Goal: Information Seeking & Learning: Learn about a topic

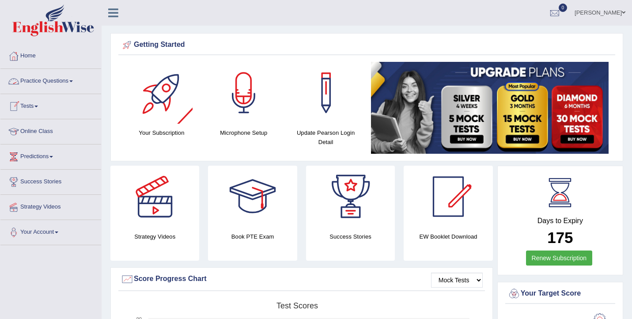
click at [66, 82] on link "Practice Questions" at bounding box center [50, 80] width 101 height 22
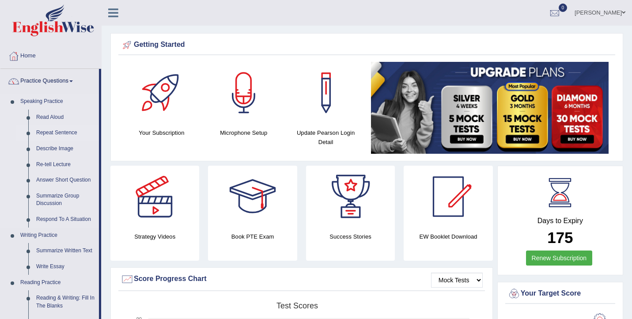
click at [65, 131] on link "Repeat Sentence" at bounding box center [65, 133] width 67 height 16
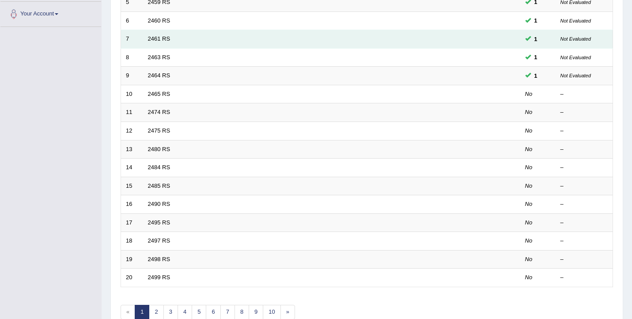
scroll to position [266, 0]
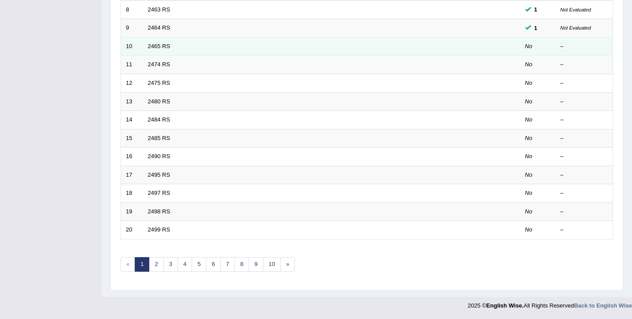
click at [513, 45] on td at bounding box center [487, 46] width 66 height 19
click at [155, 45] on link "2465 RS" at bounding box center [159, 46] width 23 height 7
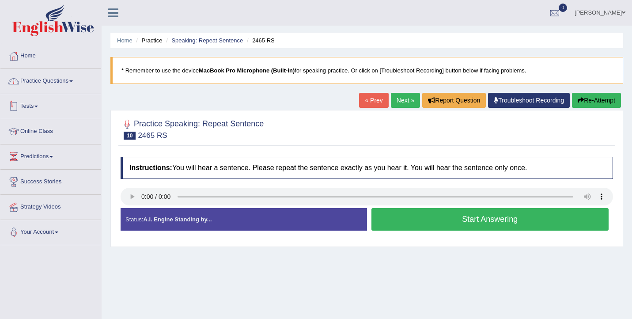
click at [79, 81] on link "Practice Questions" at bounding box center [50, 80] width 101 height 22
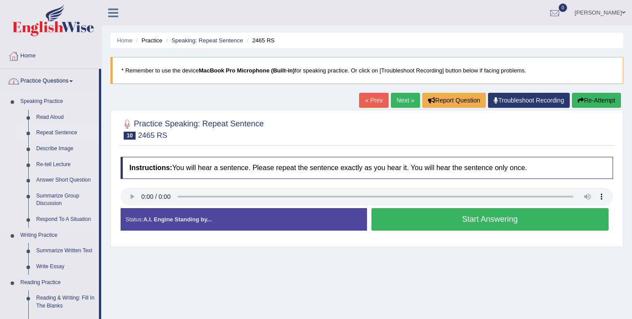
click at [61, 128] on link "Repeat Sentence" at bounding box center [65, 133] width 67 height 16
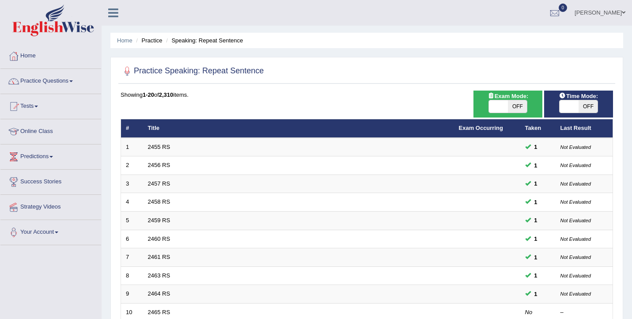
click at [505, 111] on span at bounding box center [498, 106] width 19 height 12
checkbox input "true"
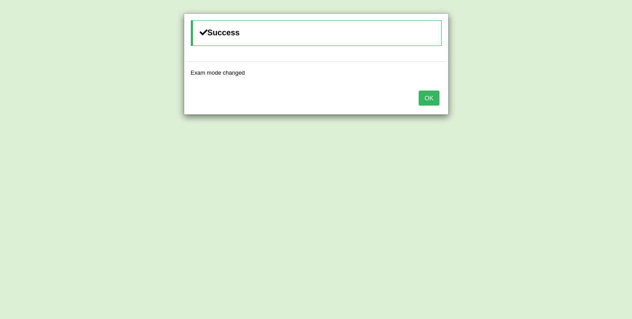
click at [430, 95] on button "OK" at bounding box center [429, 98] width 20 height 15
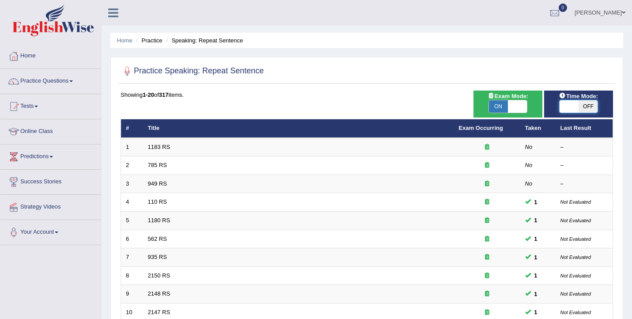
click at [573, 106] on span at bounding box center [569, 106] width 19 height 12
checkbox input "true"
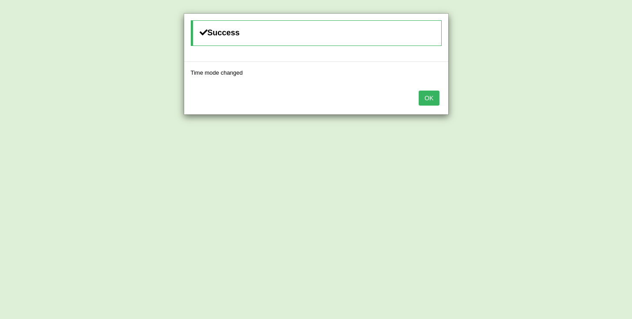
click at [423, 101] on button "OK" at bounding box center [429, 98] width 20 height 15
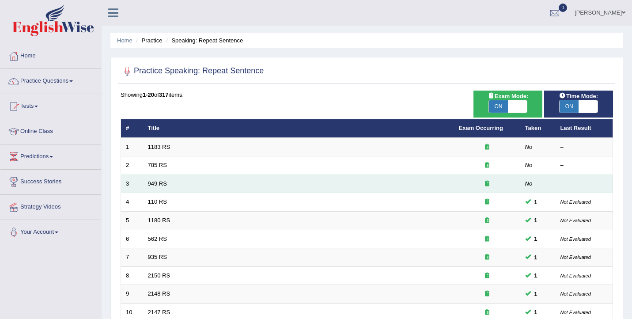
scroll to position [13, 0]
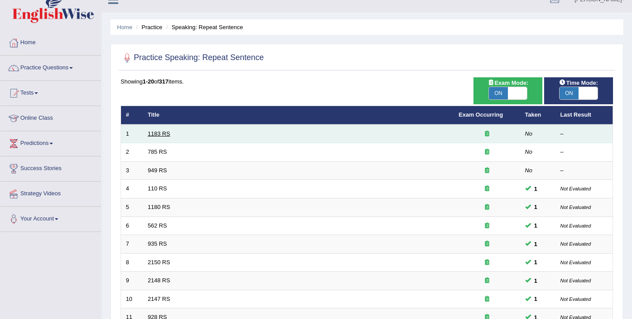
click at [153, 133] on link "1183 RS" at bounding box center [159, 133] width 23 height 7
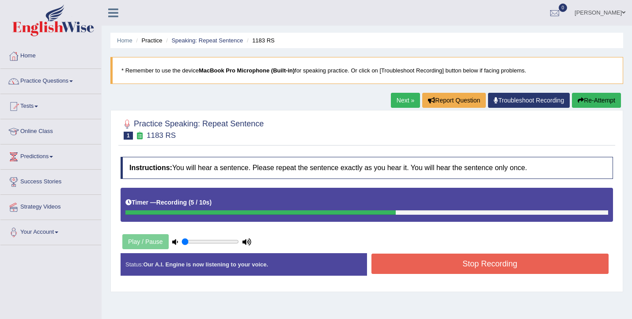
click at [407, 257] on button "Stop Recording" at bounding box center [491, 264] width 238 height 20
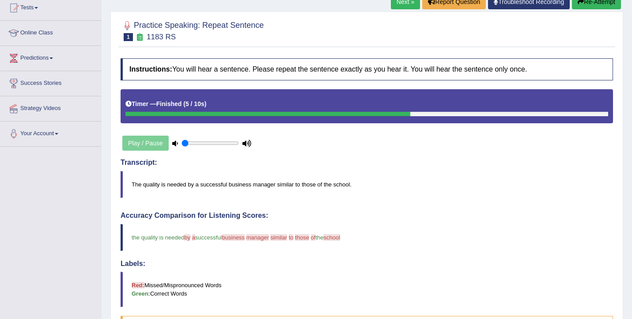
scroll to position [64, 0]
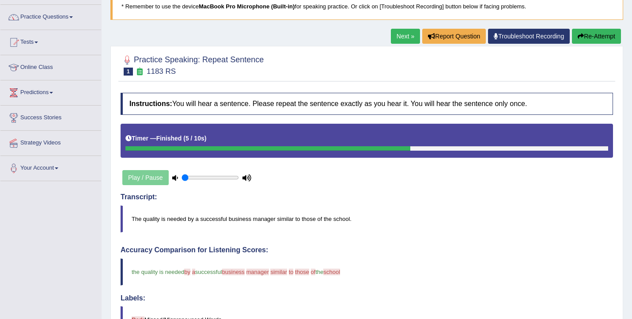
click at [395, 40] on link "Next »" at bounding box center [405, 36] width 29 height 15
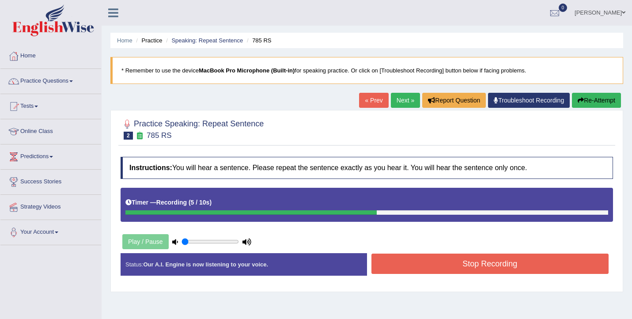
click at [419, 268] on button "Stop Recording" at bounding box center [491, 264] width 238 height 20
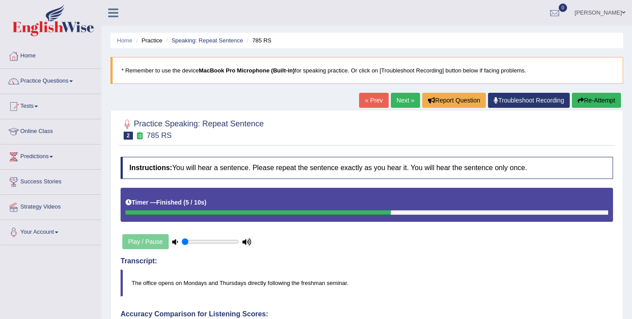
click at [403, 94] on link "Next »" at bounding box center [405, 100] width 29 height 15
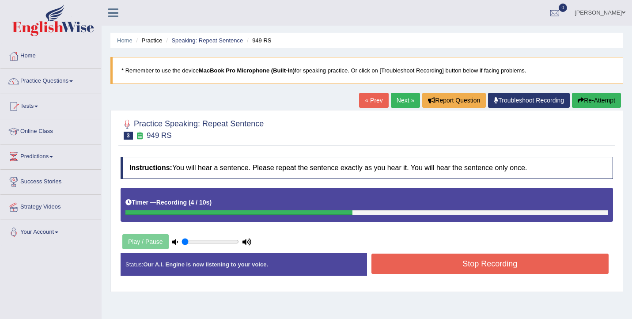
click at [502, 257] on button "Stop Recording" at bounding box center [491, 264] width 238 height 20
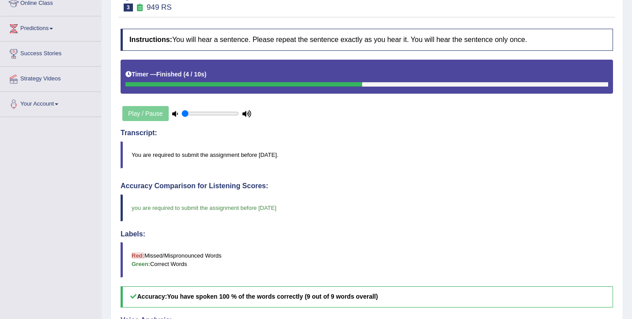
scroll to position [59, 0]
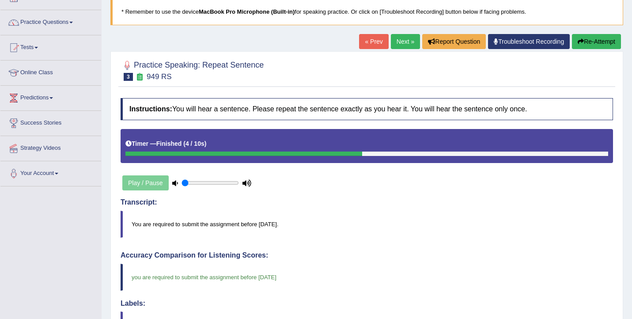
click at [404, 39] on link "Next »" at bounding box center [405, 41] width 29 height 15
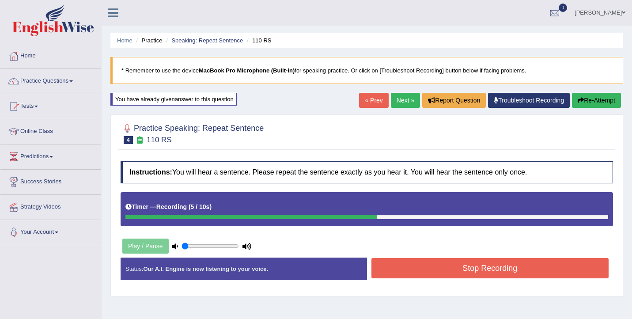
click at [511, 262] on button "Stop Recording" at bounding box center [491, 268] width 238 height 20
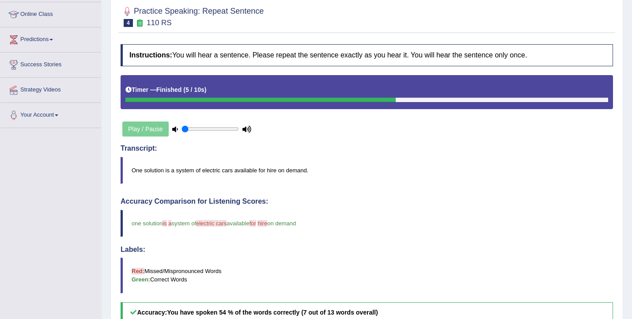
scroll to position [8, 0]
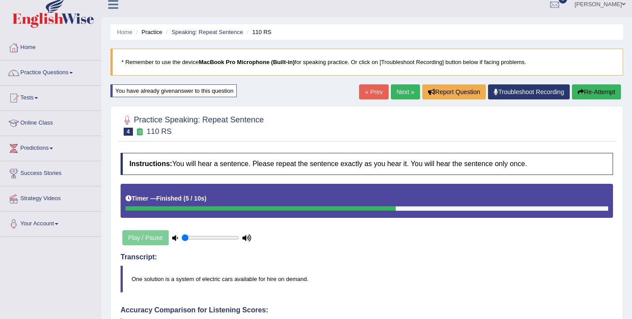
click at [393, 89] on link "Next »" at bounding box center [405, 91] width 29 height 15
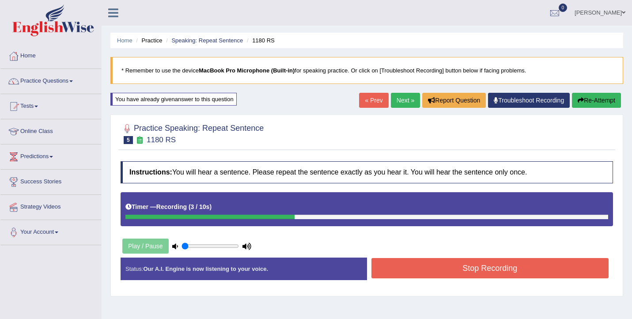
click at [504, 262] on button "Stop Recording" at bounding box center [491, 268] width 238 height 20
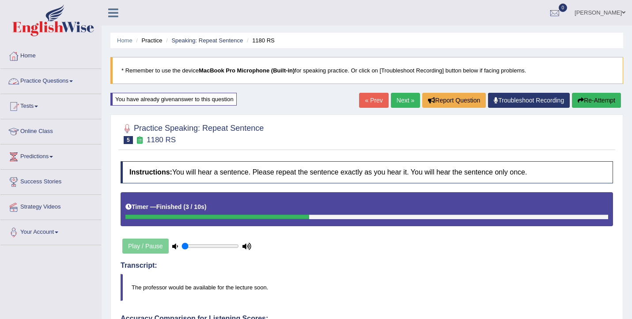
click at [59, 81] on link "Practice Questions" at bounding box center [50, 80] width 101 height 22
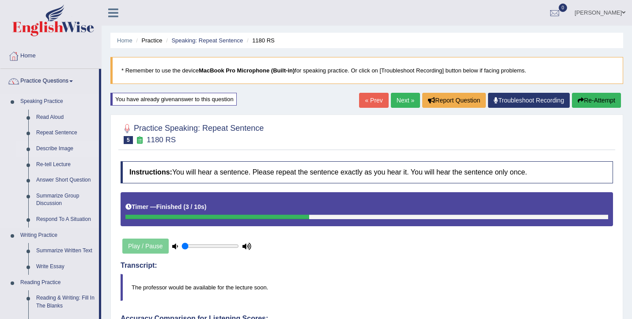
click at [58, 149] on link "Describe Image" at bounding box center [65, 149] width 67 height 16
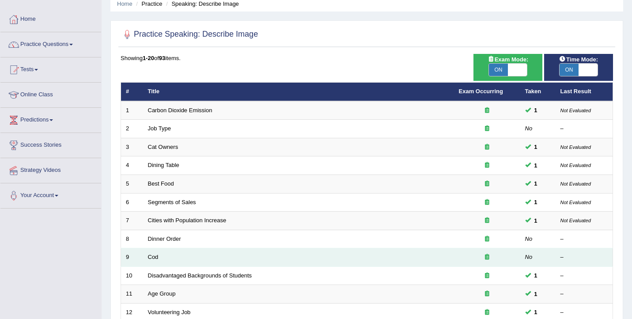
scroll to position [42, 0]
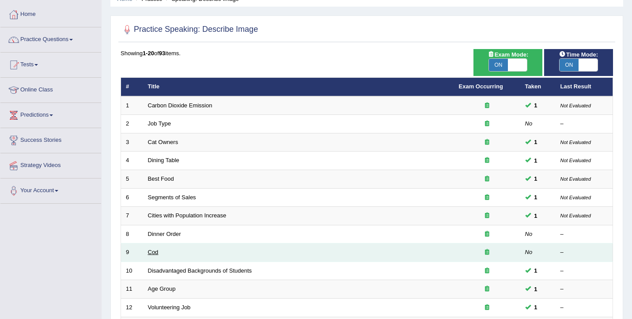
click at [152, 254] on link "Cod" at bounding box center [153, 252] width 11 height 7
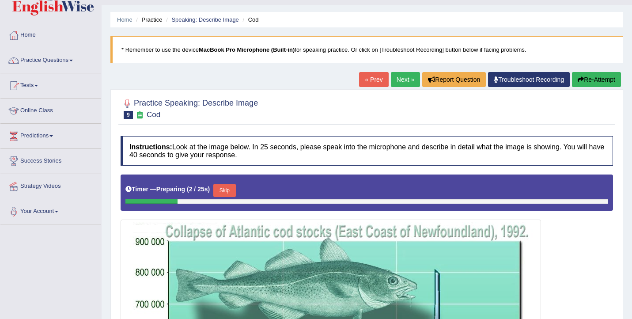
scroll to position [8, 0]
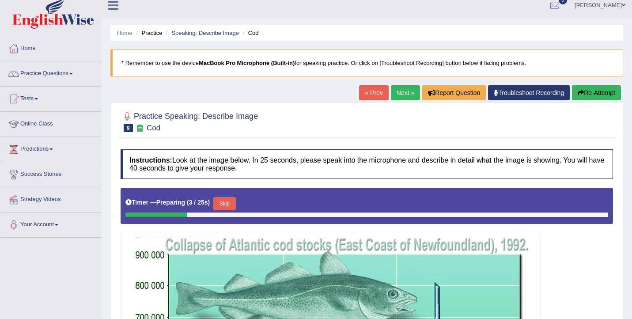
click at [396, 90] on link "Next »" at bounding box center [405, 92] width 29 height 15
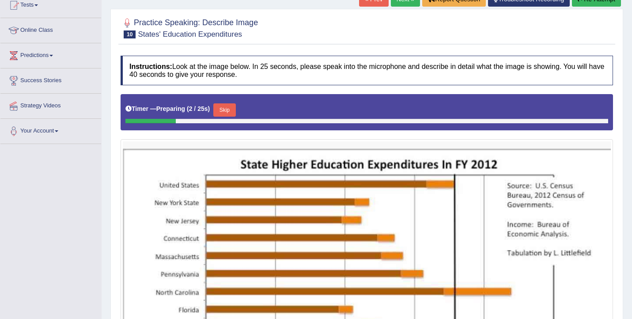
scroll to position [23, 0]
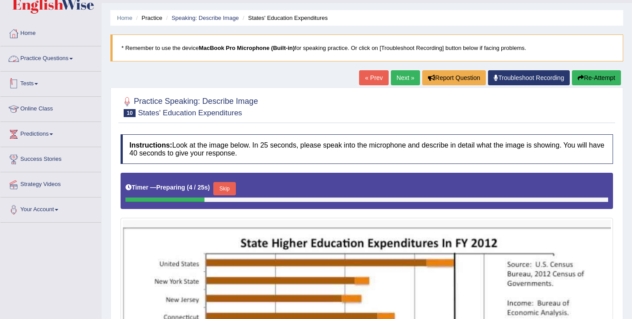
click at [32, 58] on link "Practice Questions" at bounding box center [50, 57] width 101 height 22
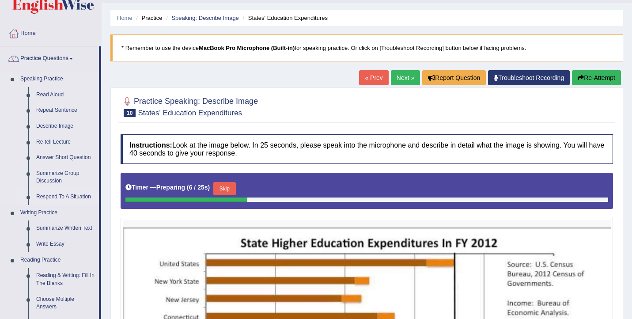
click at [58, 197] on link "Respond To A Situation" at bounding box center [65, 197] width 67 height 16
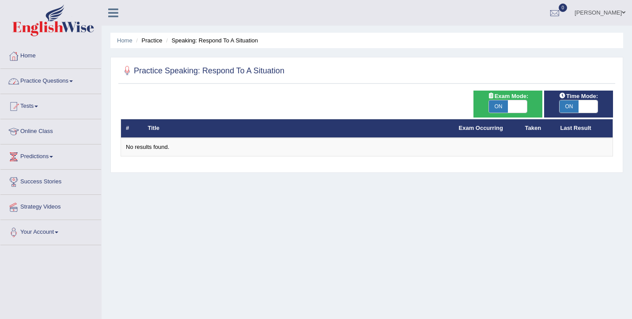
click at [73, 81] on span at bounding box center [71, 81] width 4 height 2
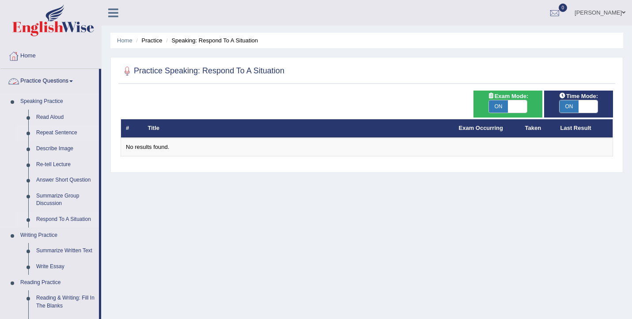
click at [66, 131] on link "Repeat Sentence" at bounding box center [65, 133] width 67 height 16
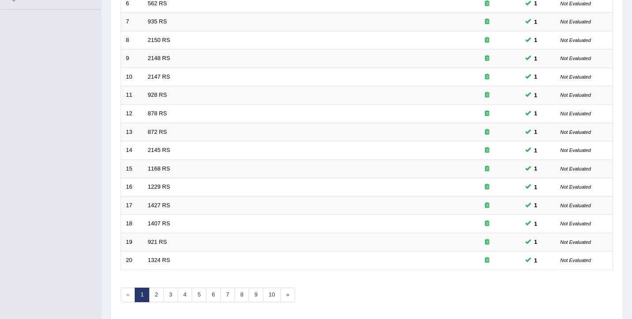
scroll to position [266, 0]
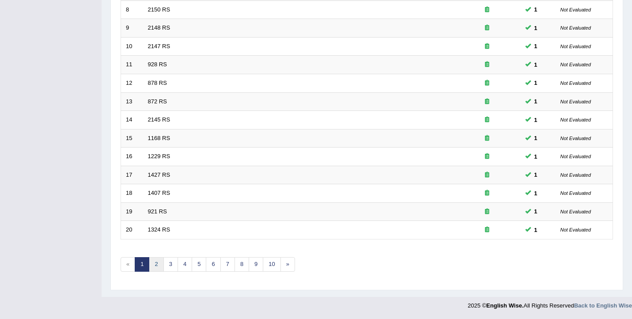
click at [155, 266] on link "2" at bounding box center [156, 264] width 15 height 15
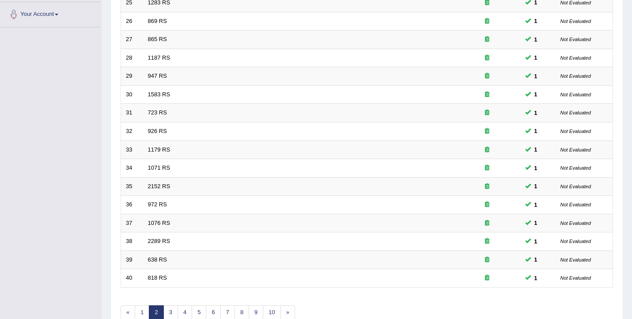
scroll to position [266, 0]
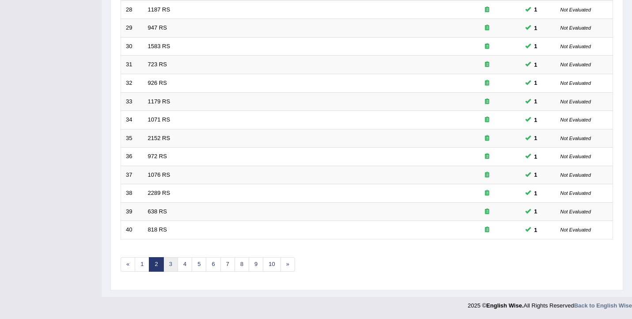
click at [171, 265] on link "3" at bounding box center [171, 264] width 15 height 15
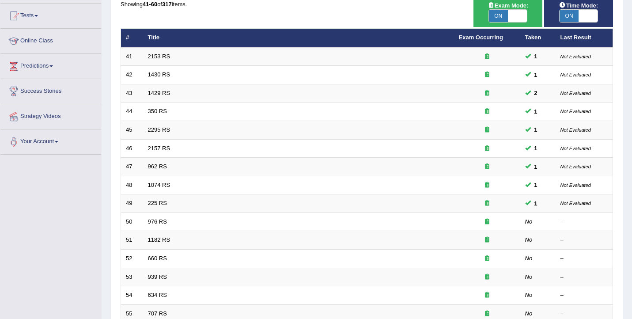
scroll to position [266, 0]
